Goal: Task Accomplishment & Management: Manage account settings

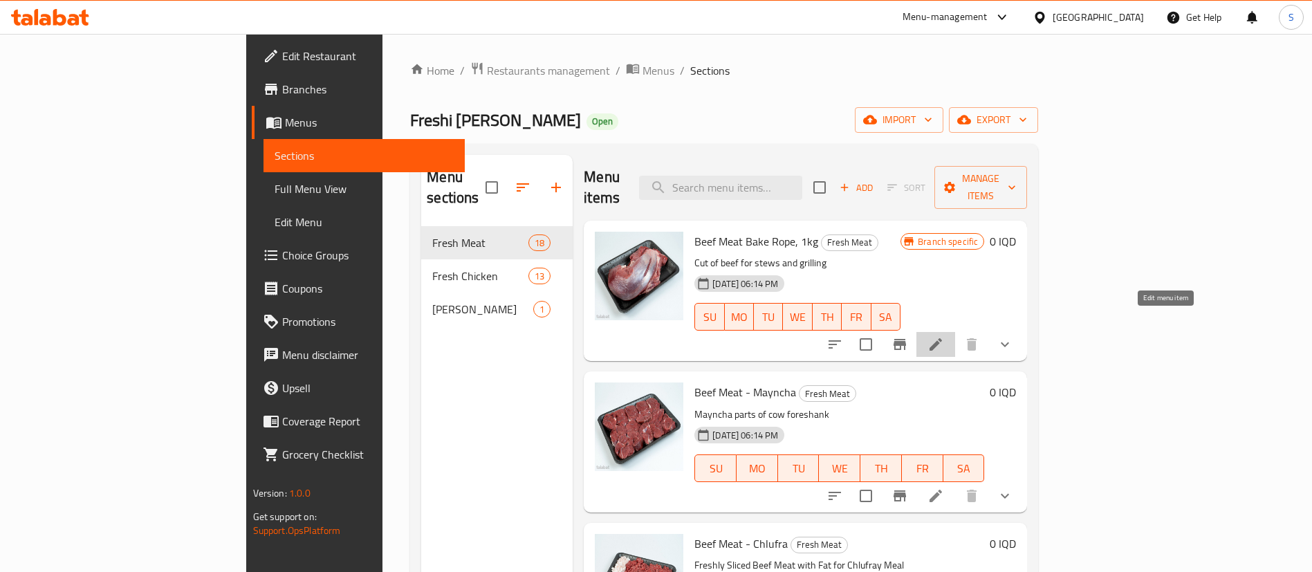
click at [944, 336] on icon at bounding box center [936, 344] width 17 height 17
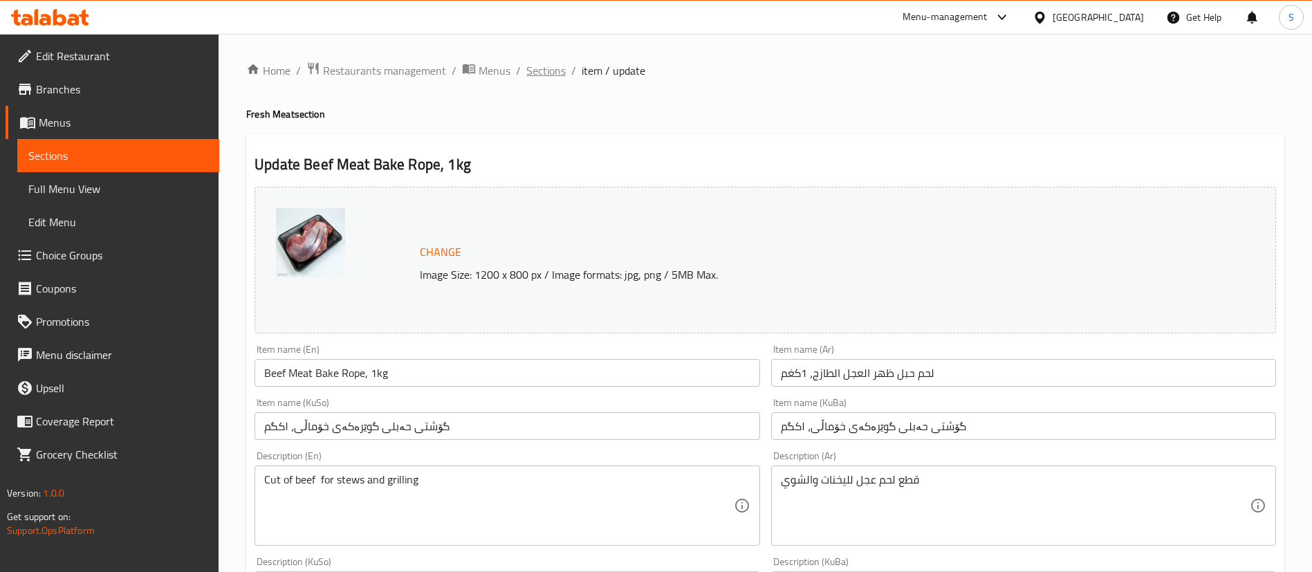
click at [535, 71] on span "Sections" at bounding box center [545, 70] width 39 height 17
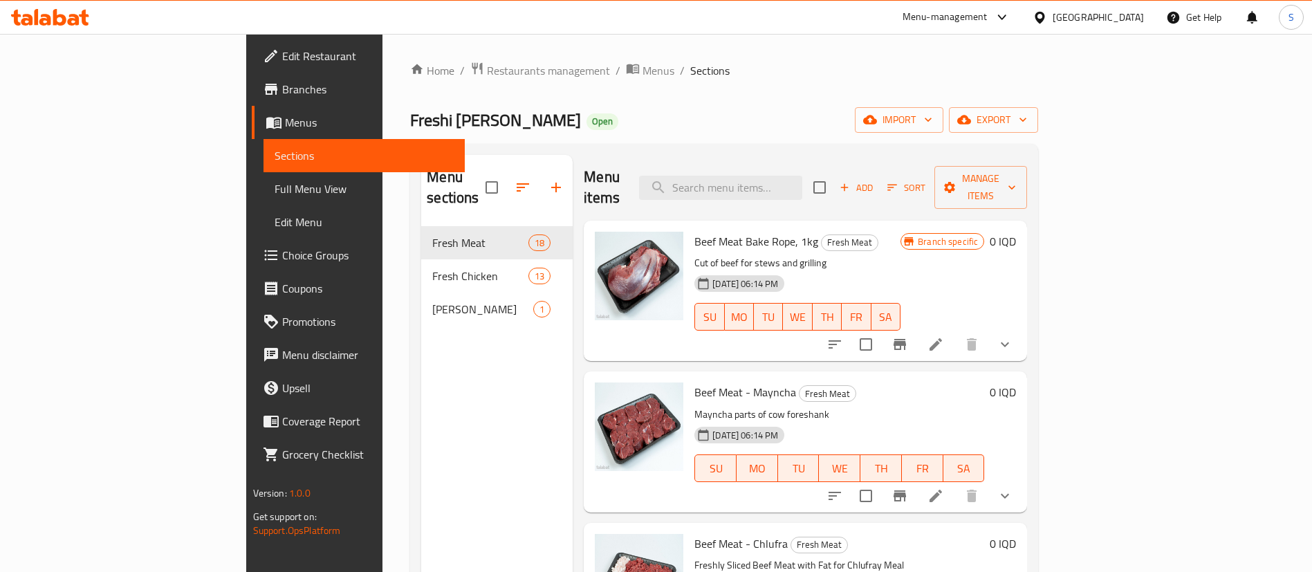
click at [410, 124] on span "Freshi [PERSON_NAME]" at bounding box center [495, 119] width 171 height 31
copy span "Freshi [PERSON_NAME]"
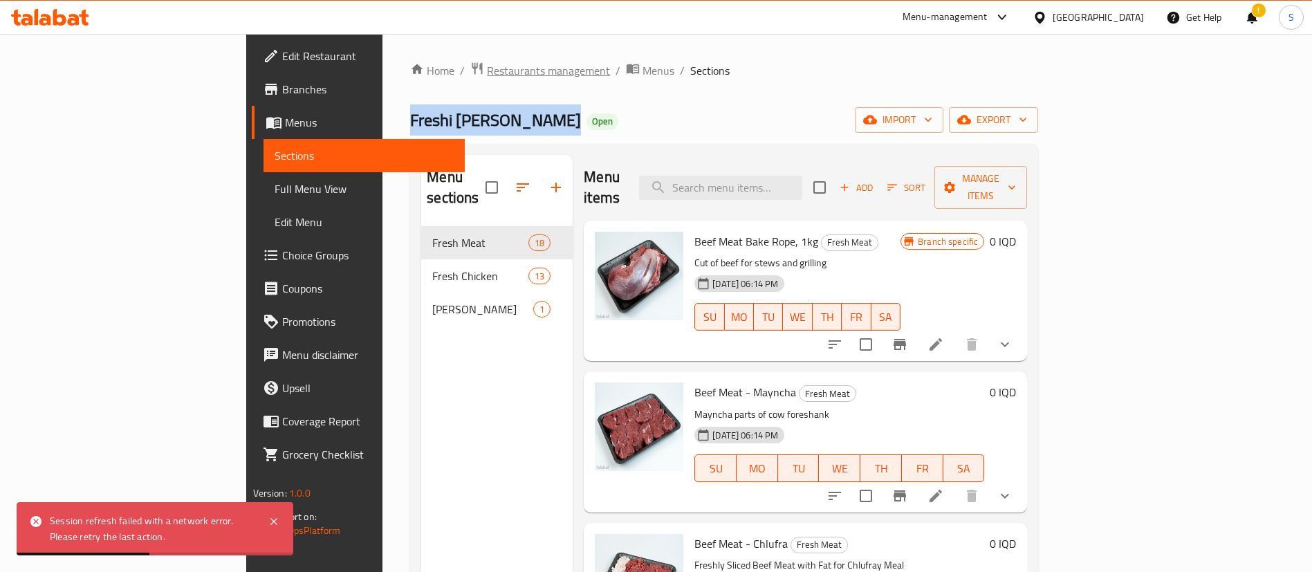
click at [487, 71] on span "Restaurants management" at bounding box center [548, 70] width 123 height 17
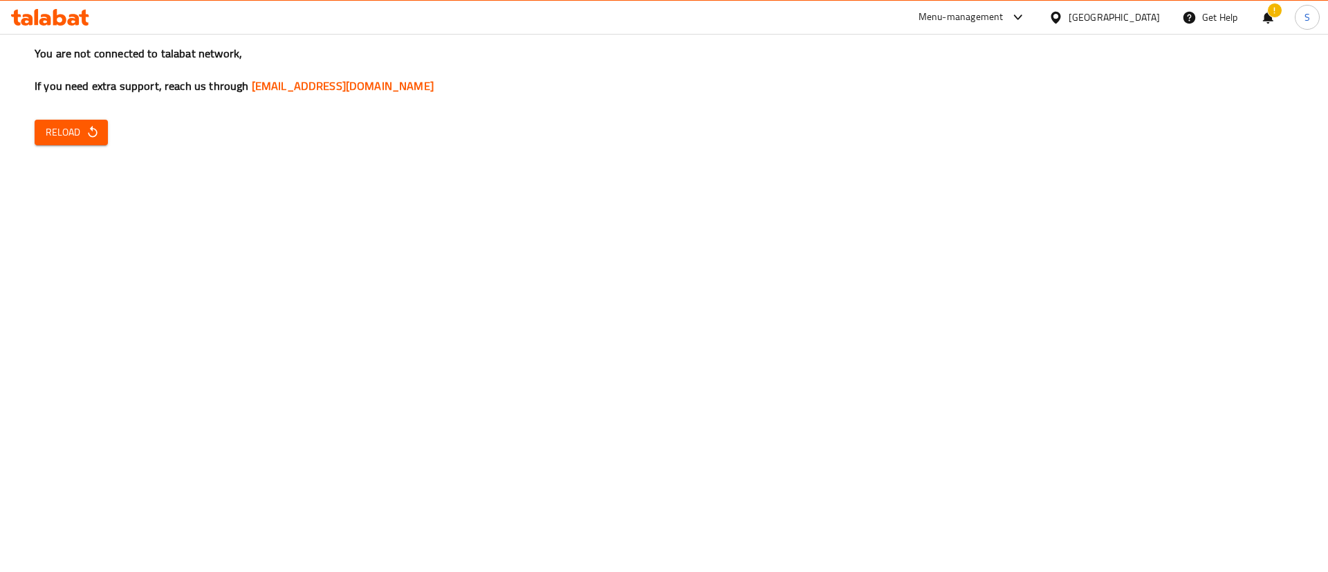
click at [92, 139] on span "Reload" at bounding box center [71, 132] width 51 height 17
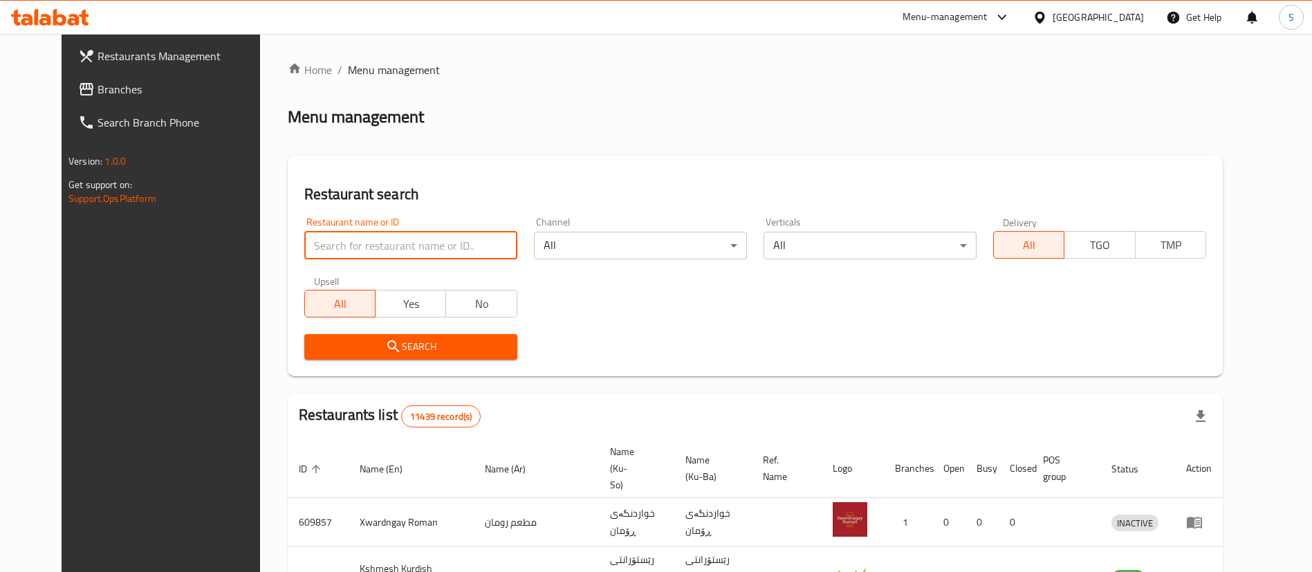
click at [408, 252] on input "search" at bounding box center [410, 246] width 213 height 28
type input "freshi"
click button "Search" at bounding box center [410, 347] width 213 height 26
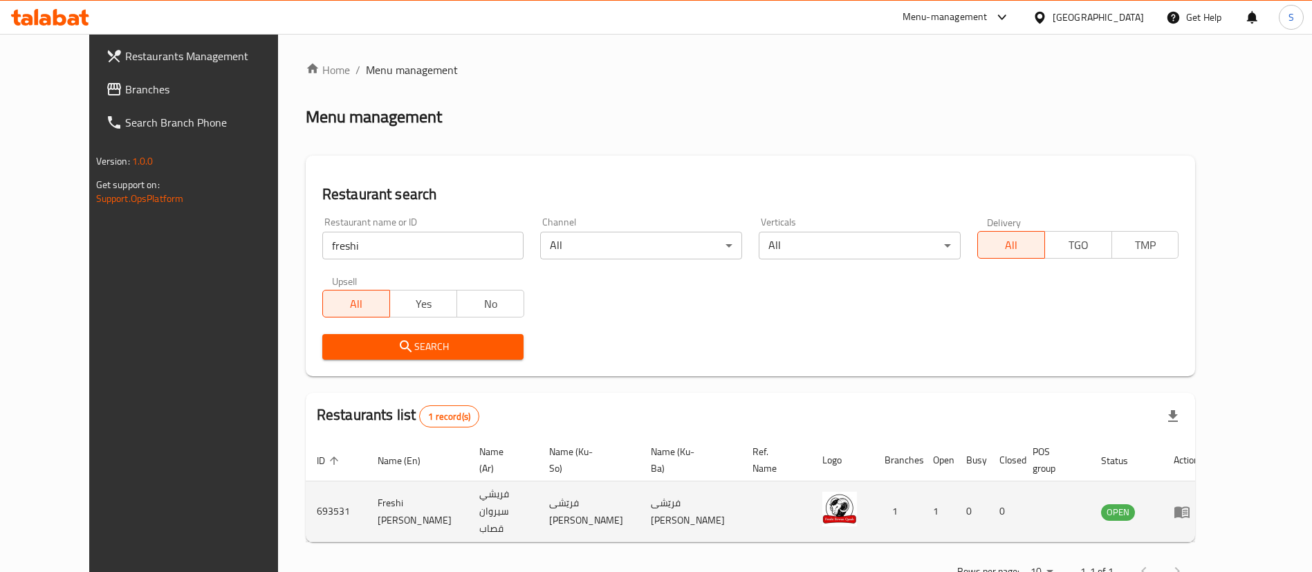
click at [306, 488] on td "693531" at bounding box center [336, 511] width 61 height 61
copy td "693531"
